Goal: Information Seeking & Learning: Learn about a topic

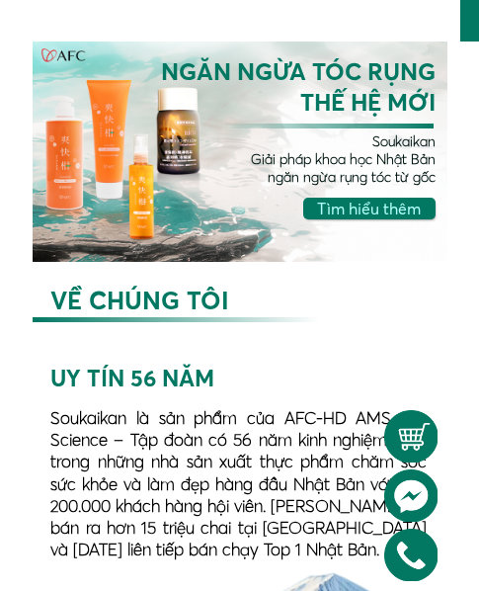
scroll to position [165, 0]
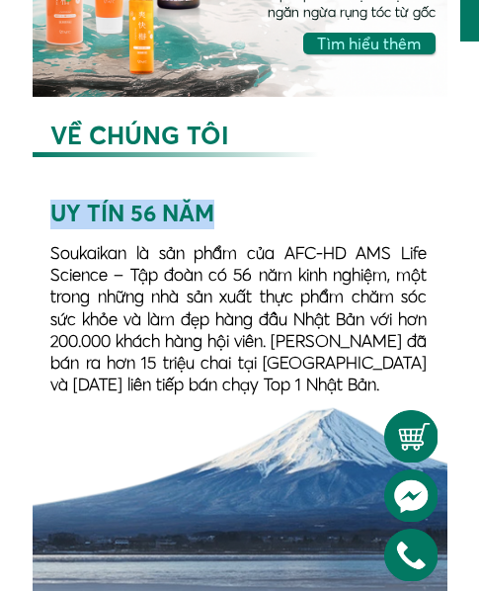
drag, startPoint x: 51, startPoint y: 205, endPoint x: 206, endPoint y: 209, distance: 155.1
click at [206, 209] on div "UY TÍN 56 NĂM" at bounding box center [134, 214] width 168 height 30
click at [213, 209] on div "UY TÍN 56 NĂM" at bounding box center [134, 214] width 168 height 30
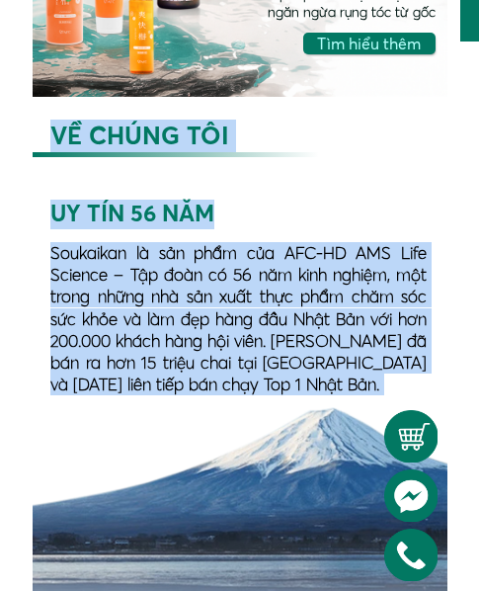
drag, startPoint x: 213, startPoint y: 209, endPoint x: -112, endPoint y: 241, distance: 326.4
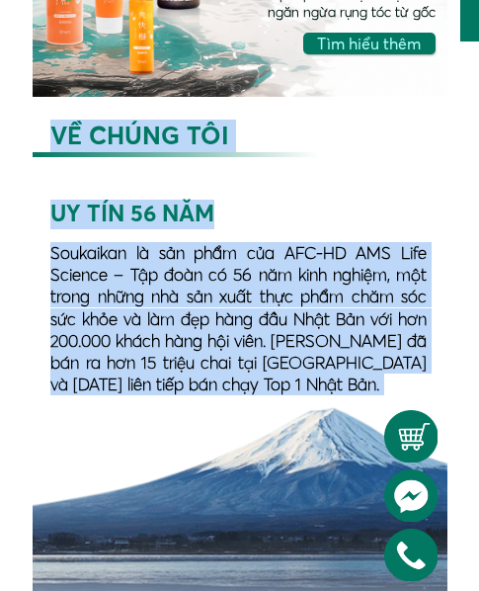
drag, startPoint x: 215, startPoint y: 214, endPoint x: 29, endPoint y: 228, distance: 187.2
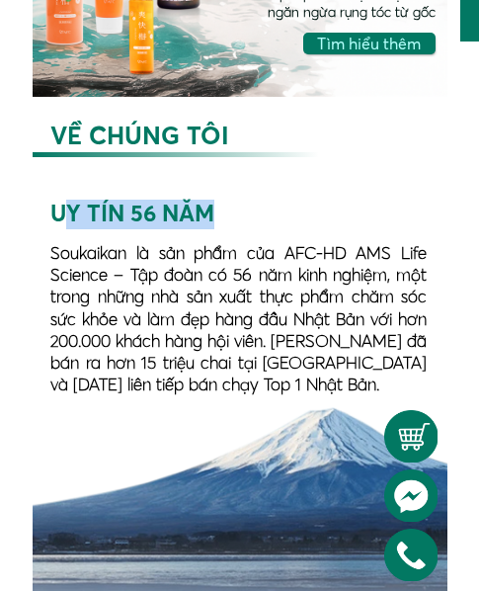
drag, startPoint x: 215, startPoint y: 211, endPoint x: 64, endPoint y: 206, distance: 151.2
click at [64, 206] on div "UY TÍN 56 NĂM" at bounding box center [134, 214] width 168 height 30
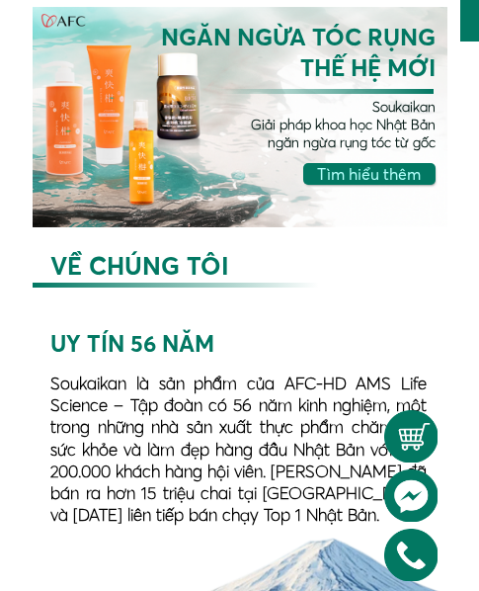
scroll to position [0, 0]
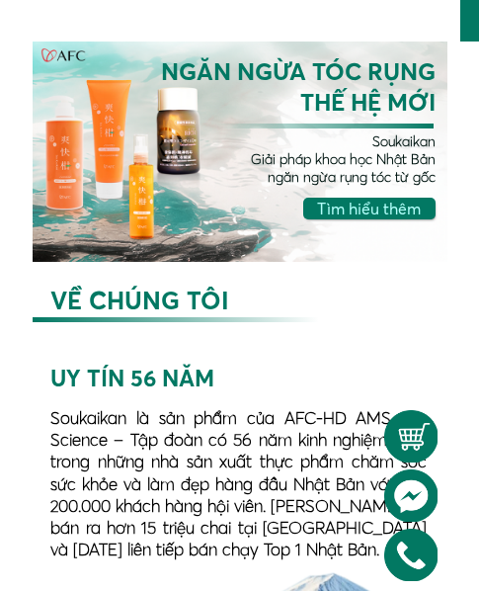
drag, startPoint x: 463, startPoint y: 28, endPoint x: 481, endPoint y: 73, distance: 48.8
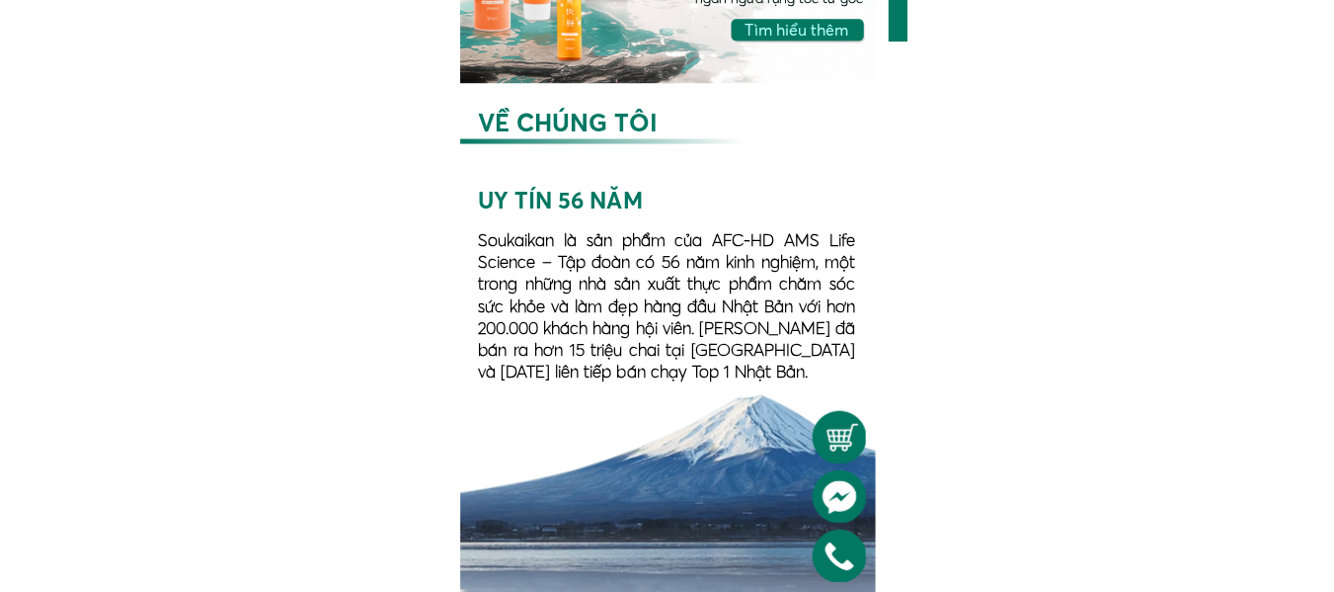
scroll to position [494, 0]
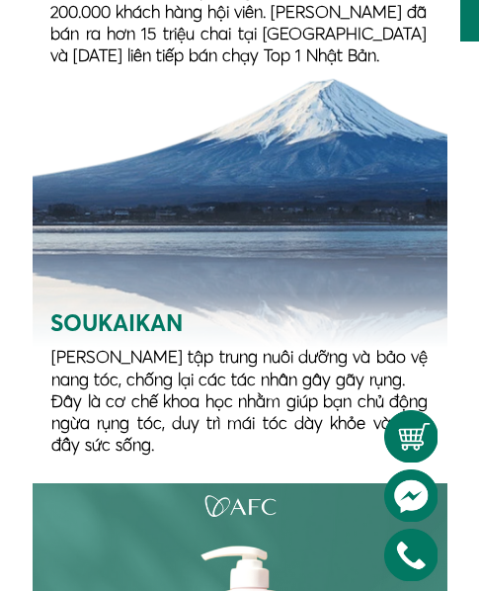
drag, startPoint x: 469, startPoint y: 16, endPoint x: 472, endPoint y: 103, distance: 87.0
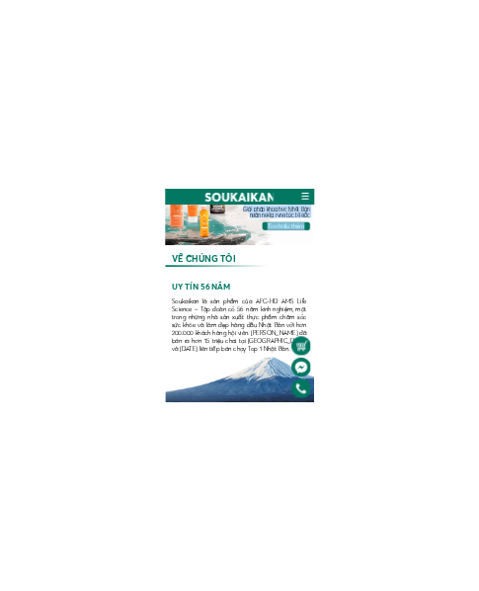
scroll to position [0, 0]
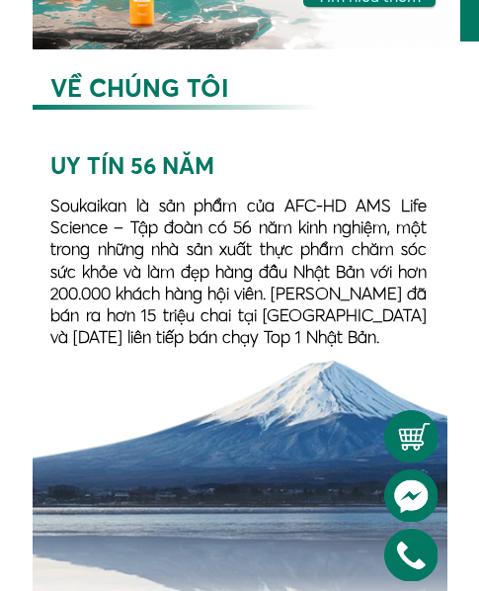
scroll to position [165, 0]
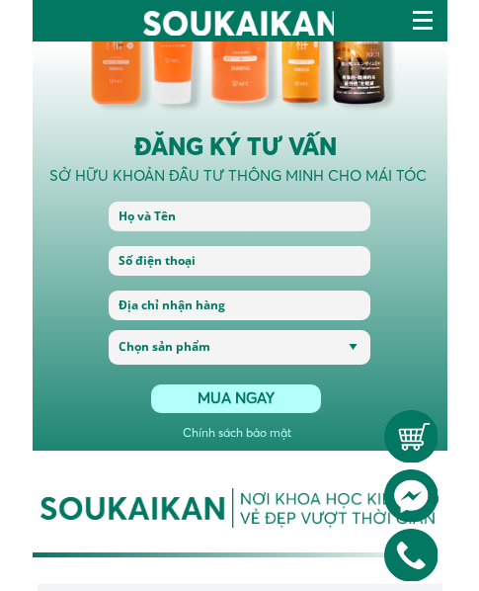
scroll to position [4827, 0]
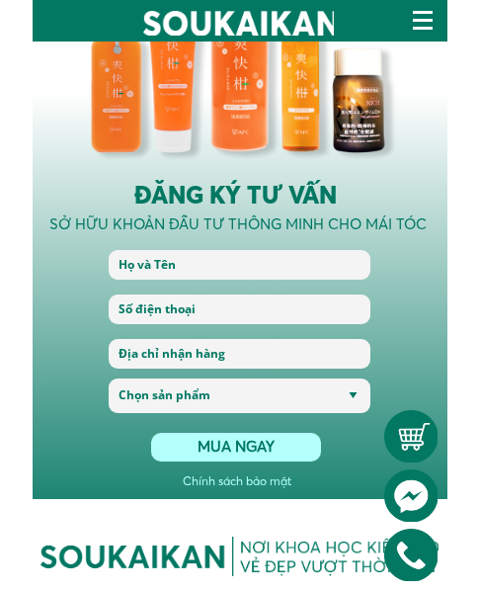
click at [257, 259] on input "text" at bounding box center [240, 264] width 252 height 29
